Goal: Task Accomplishment & Management: Complete application form

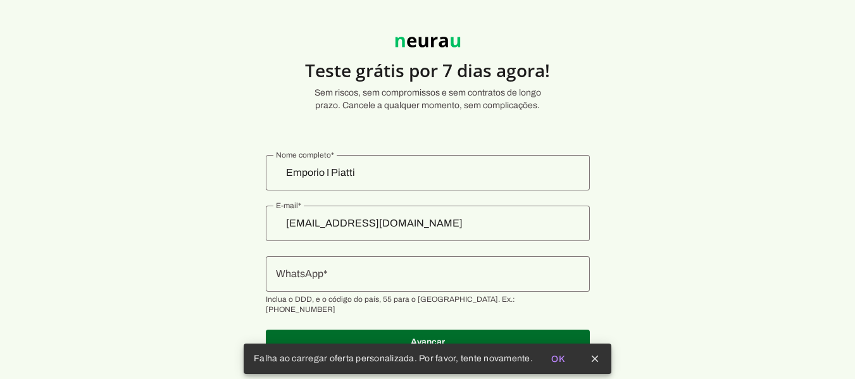
scroll to position [35, 0]
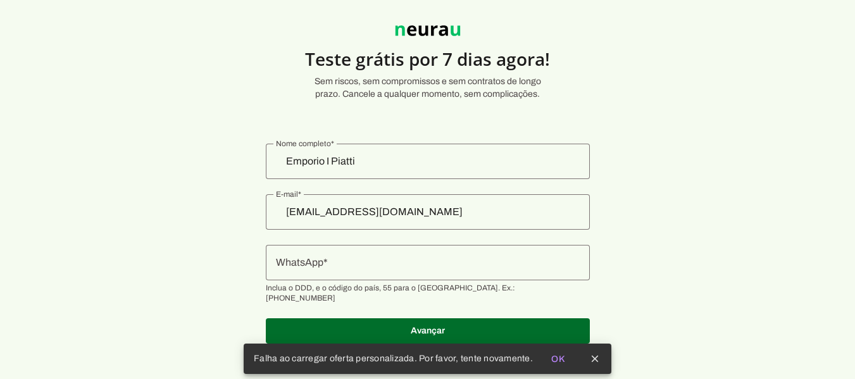
click at [408, 262] on input "WhatsApp" at bounding box center [428, 262] width 304 height 15
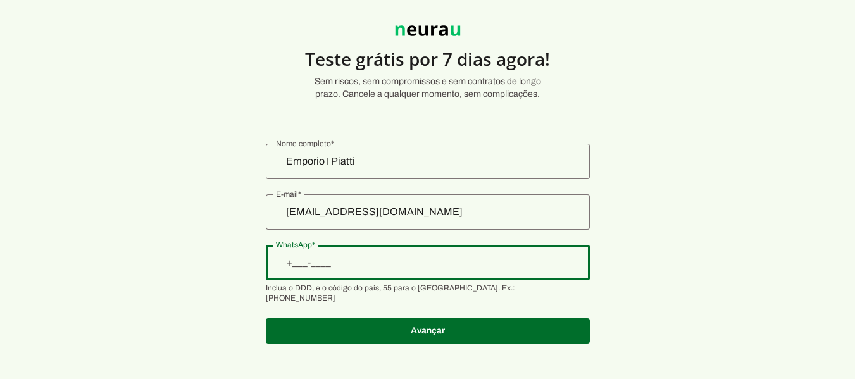
click at [391, 263] on input "WhatsApp" at bounding box center [428, 262] width 304 height 15
type input "[PHONE_NUMBER]"
drag, startPoint x: 648, startPoint y: 253, endPoint x: 619, endPoint y: 280, distance: 39.9
click at [647, 255] on section "Teste grátis por 7 dias agora! Sem riscos, sem compromissos e sem contratos de …" at bounding box center [427, 177] width 855 height 363
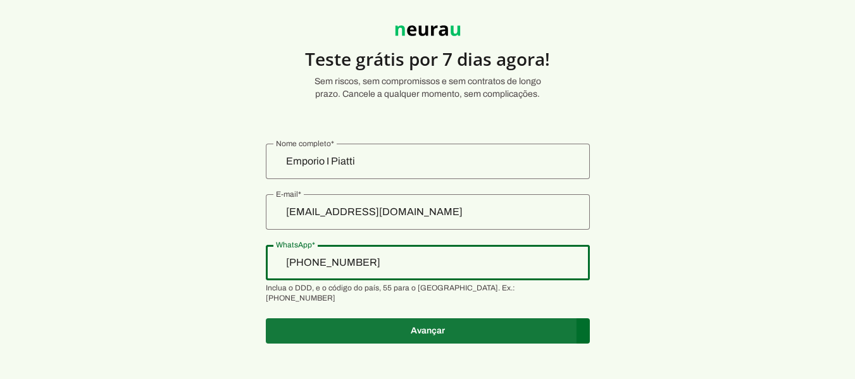
type md-outlined-text-field "[PHONE_NUMBER]"
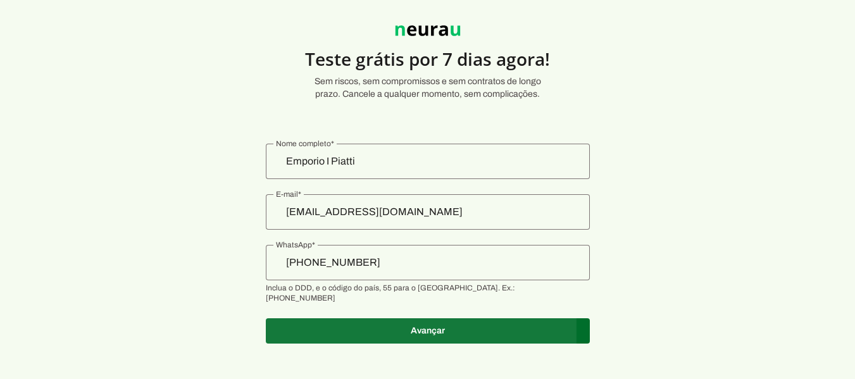
click at [541, 317] on span at bounding box center [428, 331] width 324 height 30
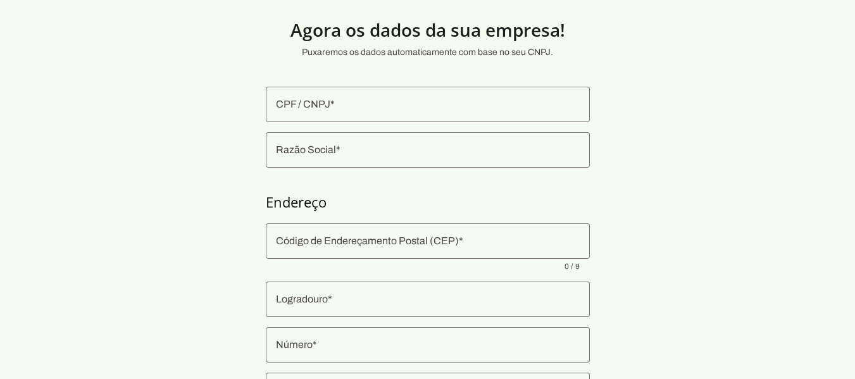
drag, startPoint x: 163, startPoint y: 95, endPoint x: 161, endPoint y: 89, distance: 6.6
click at [161, 91] on section "Agora os dados da sua empresa! Puxaremos os dados automaticamente com base no s…" at bounding box center [427, 271] width 855 height 550
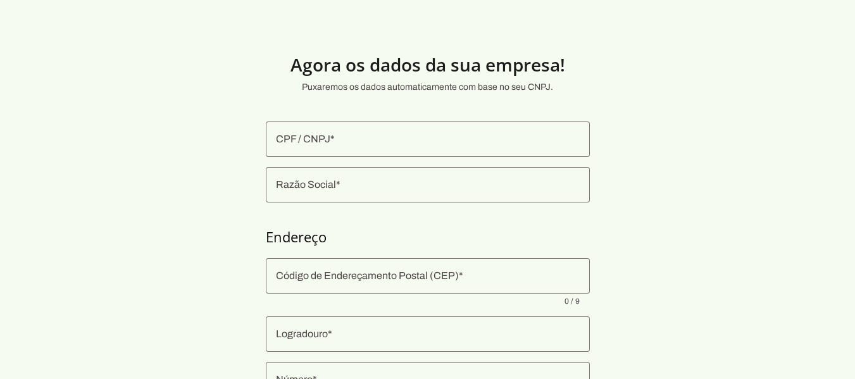
click at [222, 108] on section "Agora os dados da sua empresa! Puxaremos os dados automaticamente com base no s…" at bounding box center [427, 305] width 855 height 550
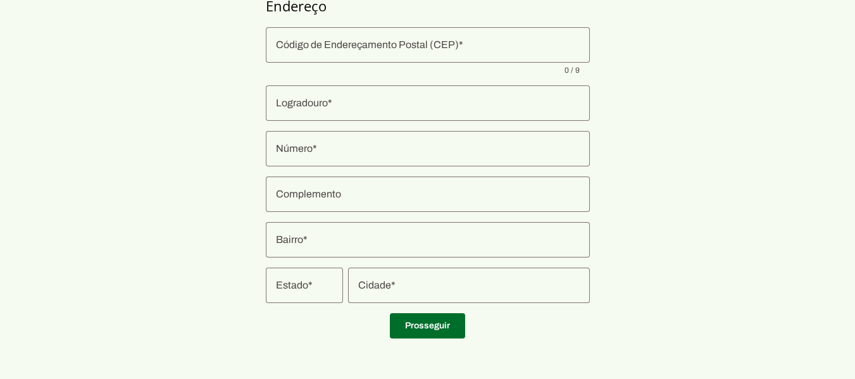
scroll to position [35, 0]
